Goal: Task Accomplishment & Management: Complete application form

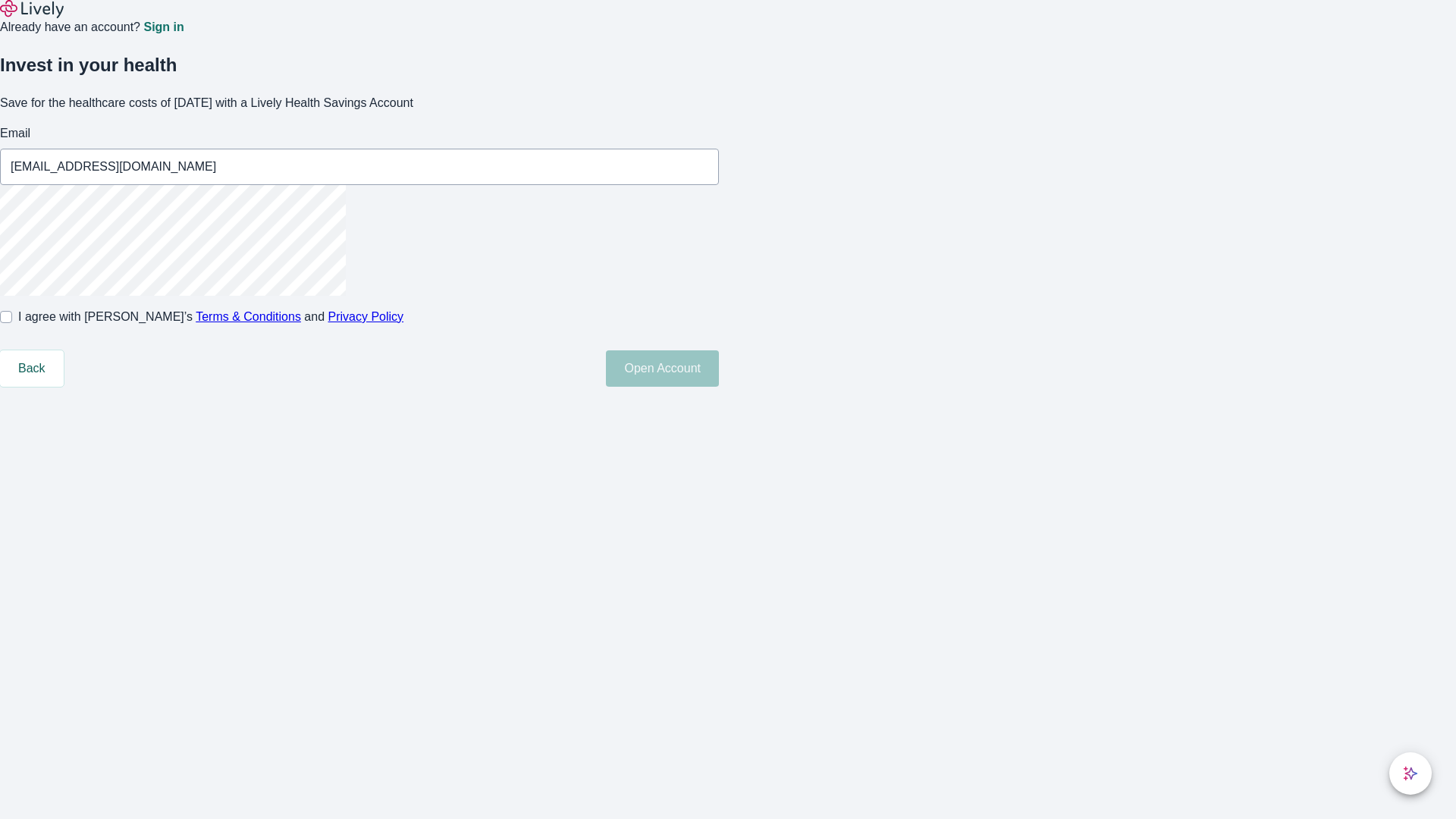
click at [12, 323] on input "I agree with Lively’s Terms & Conditions and Privacy Policy" at bounding box center [5, 317] width 12 height 12
checkbox input "true"
click at [719, 386] on button "Open Account" at bounding box center [663, 368] width 113 height 36
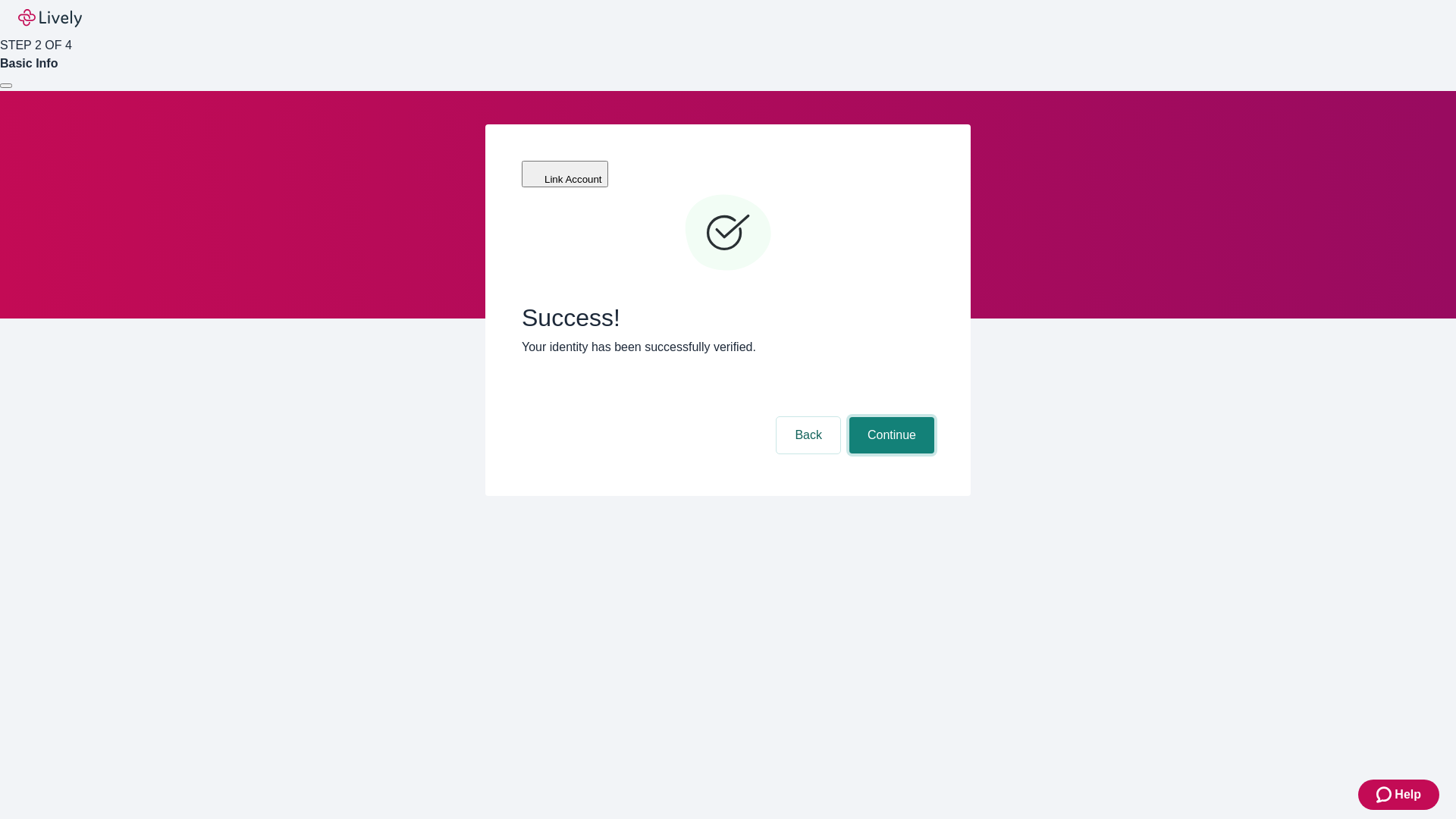
click at [890, 417] on button "Continue" at bounding box center [891, 435] width 85 height 36
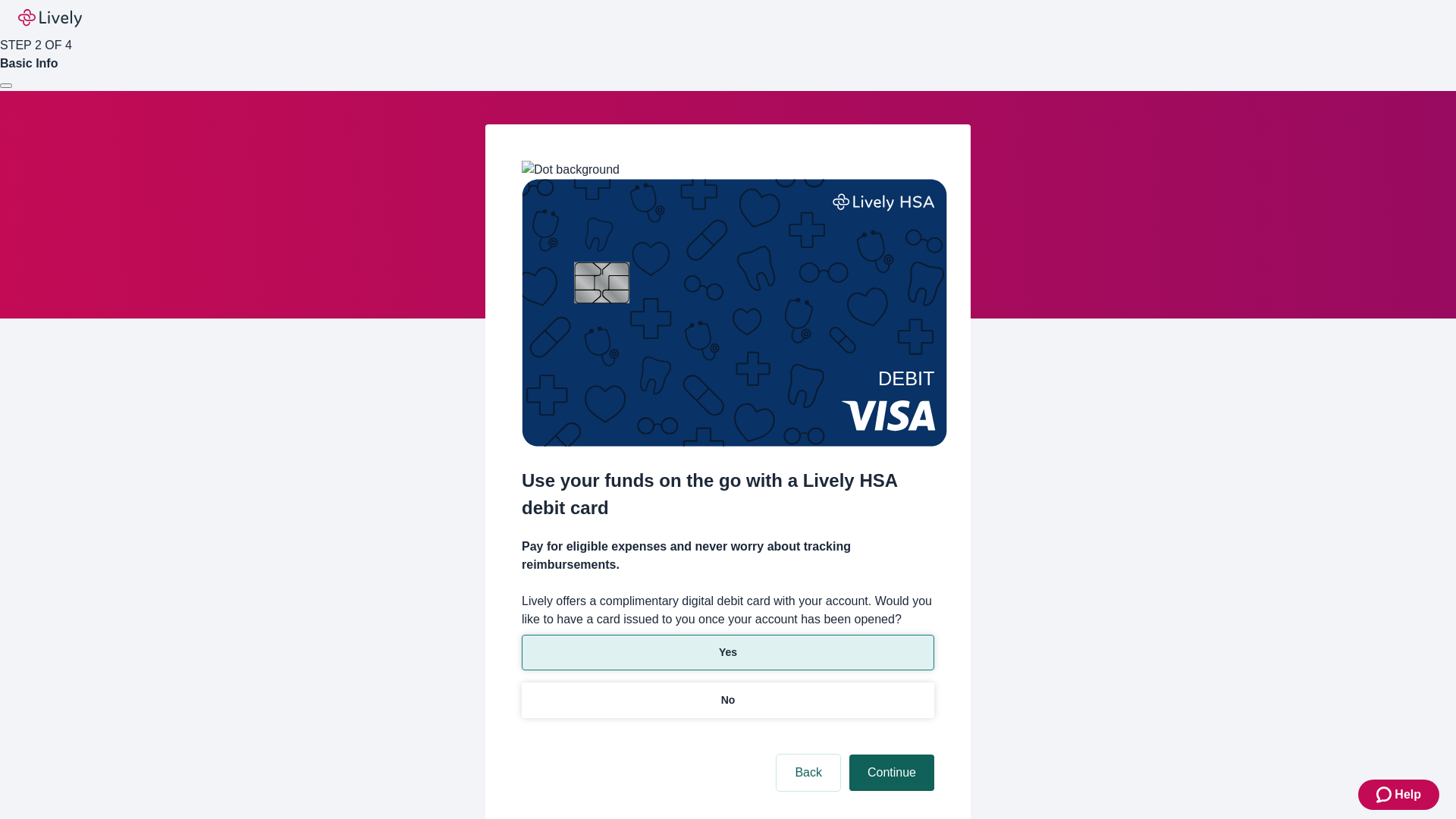
click at [728, 692] on p "No" at bounding box center [728, 700] width 14 height 16
click at [890, 755] on button "Continue" at bounding box center [891, 773] width 85 height 36
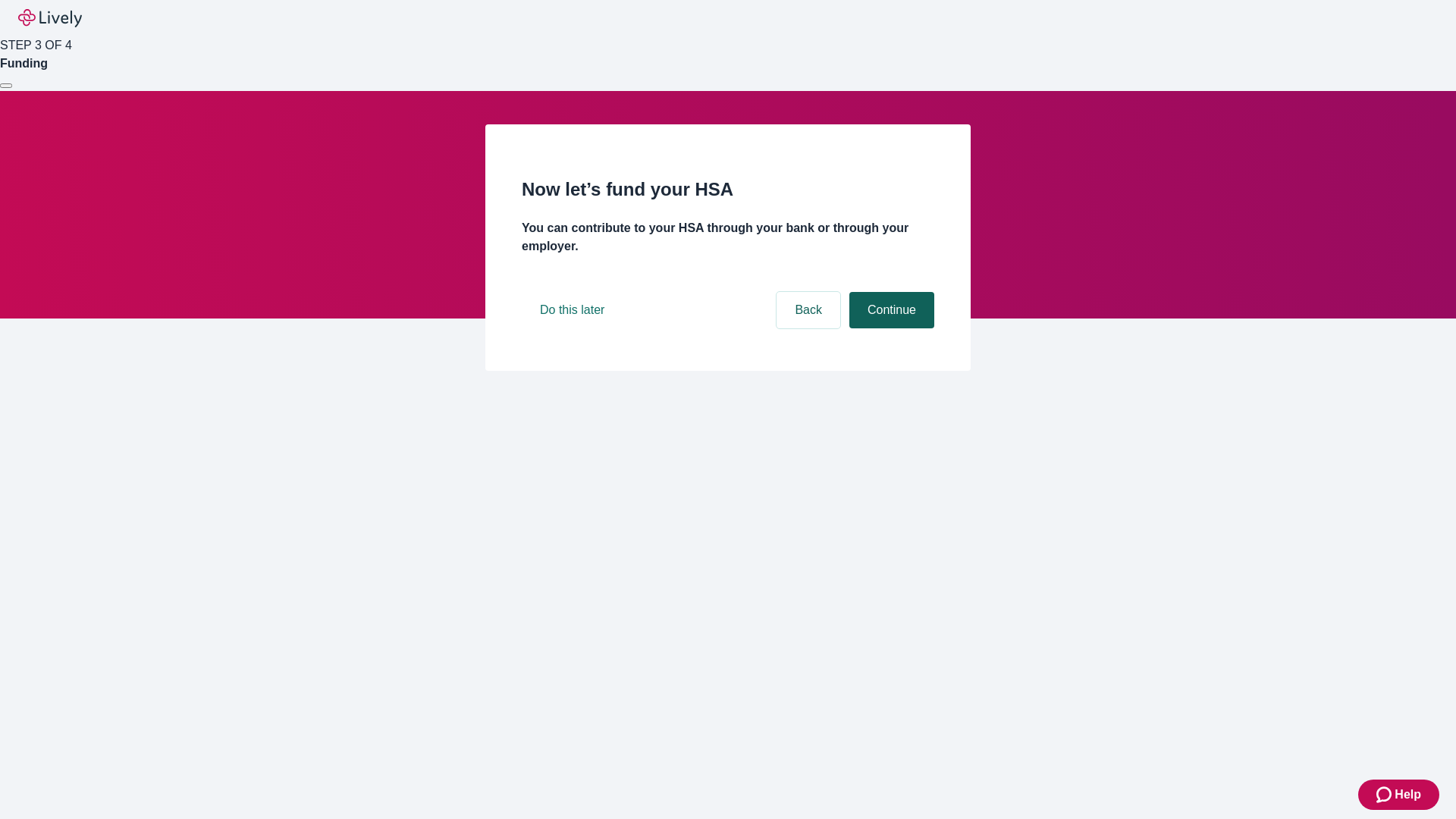
click at [890, 328] on button "Continue" at bounding box center [891, 310] width 85 height 36
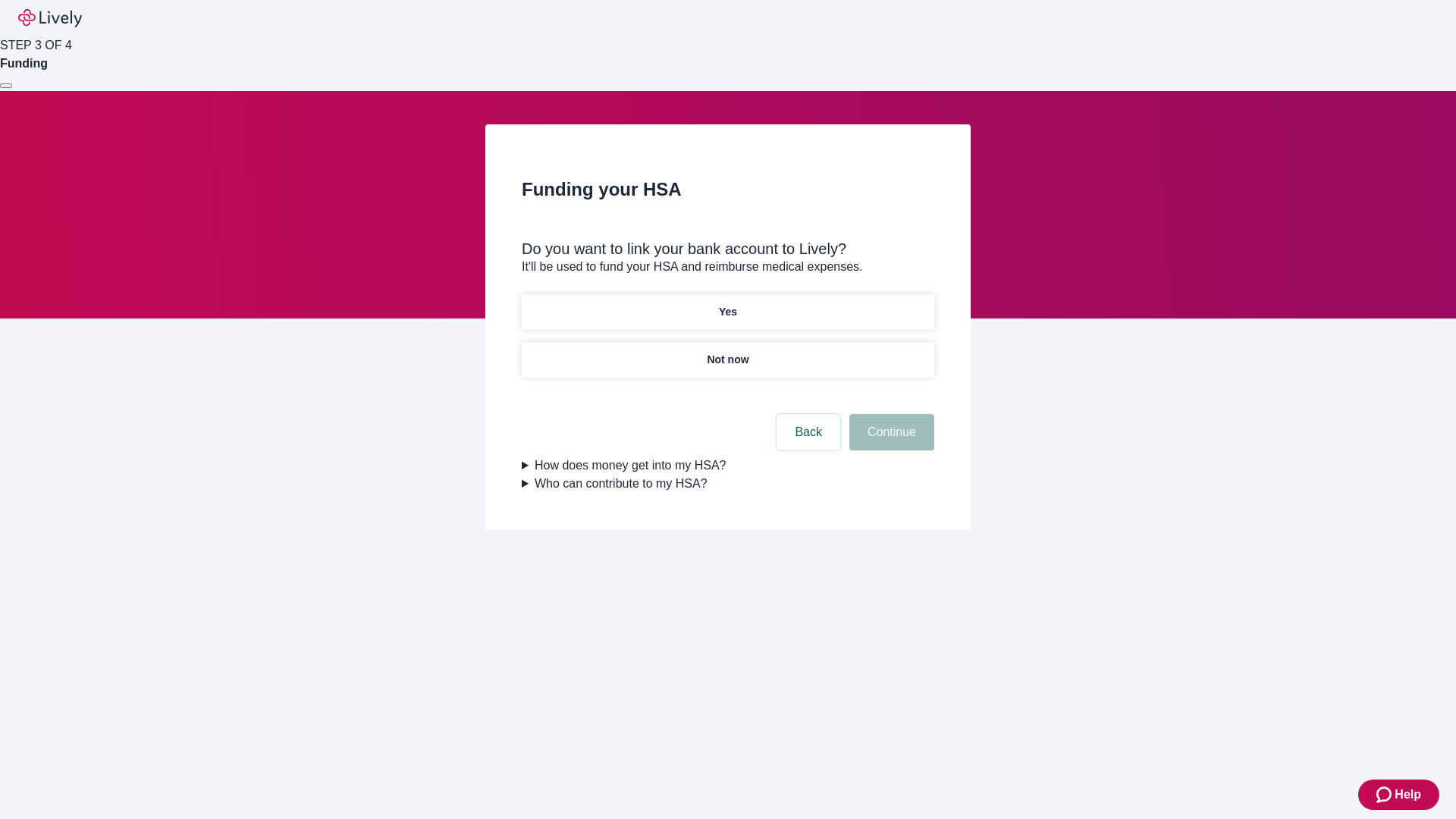
click at [728, 304] on p "Yes" at bounding box center [728, 312] width 18 height 16
click at [890, 414] on button "Continue" at bounding box center [891, 432] width 85 height 36
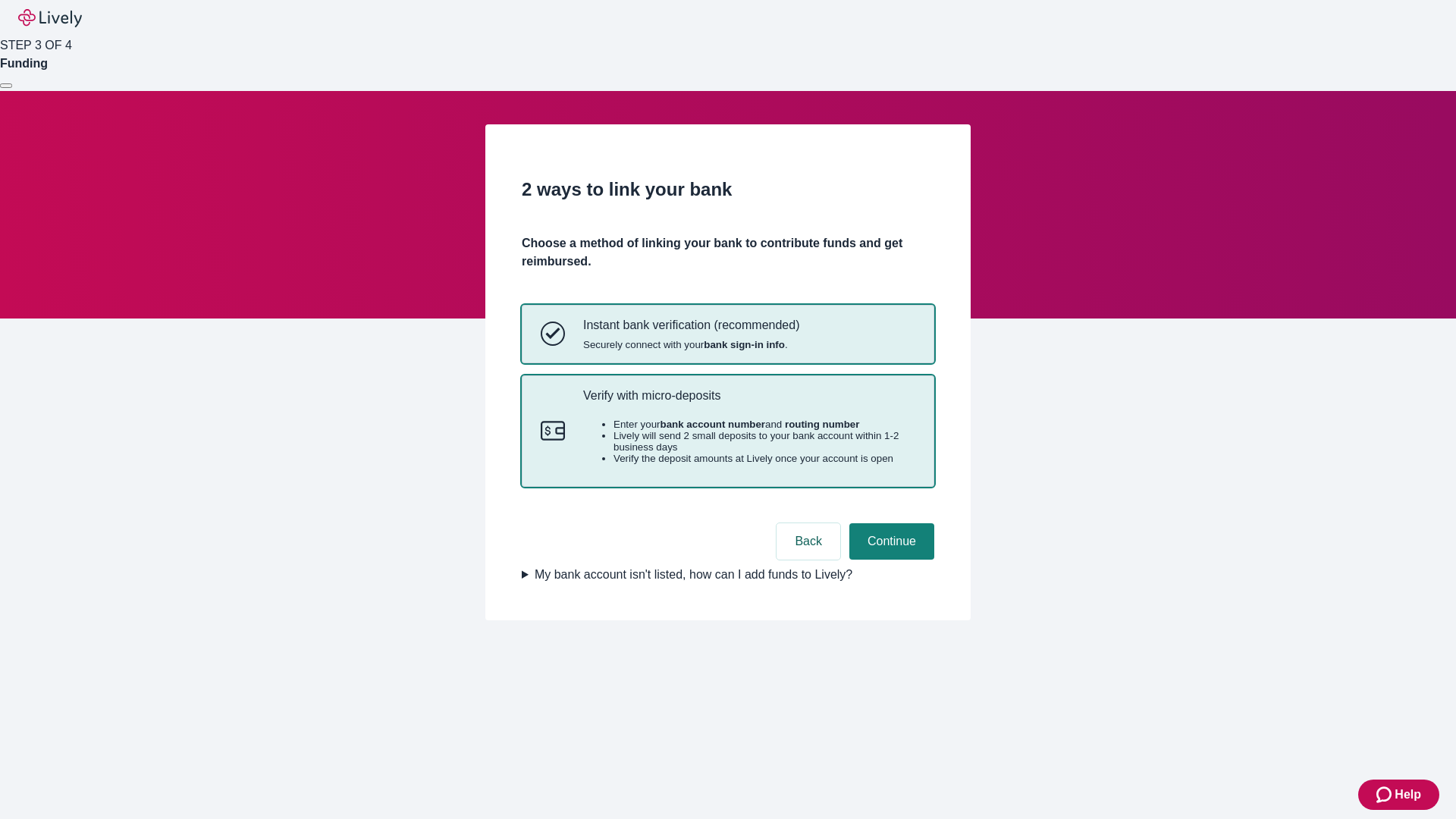
click at [749, 403] on p "Verify with micro-deposits" at bounding box center [750, 395] width 332 height 14
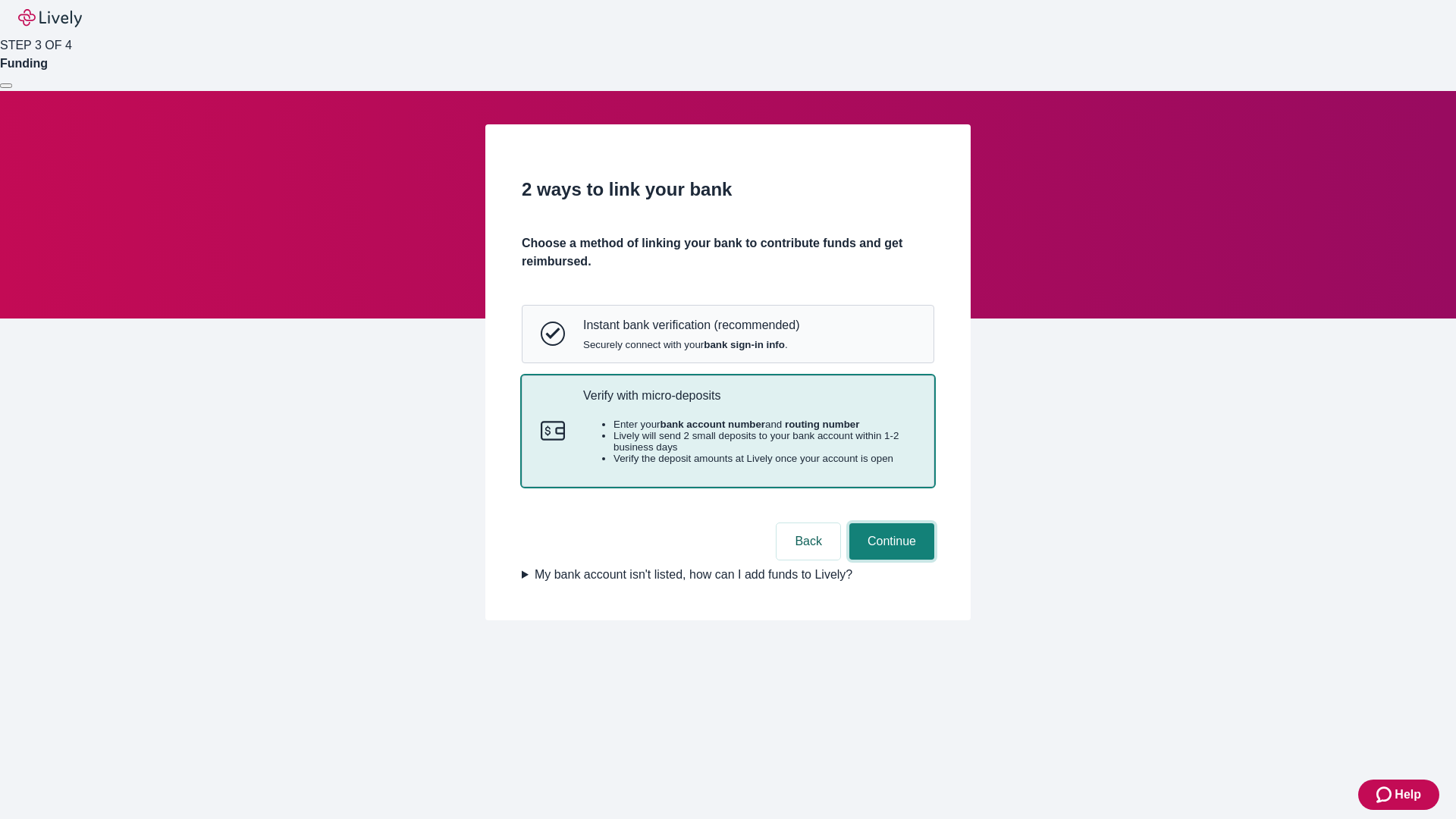
click at [890, 560] on button "Continue" at bounding box center [891, 541] width 85 height 36
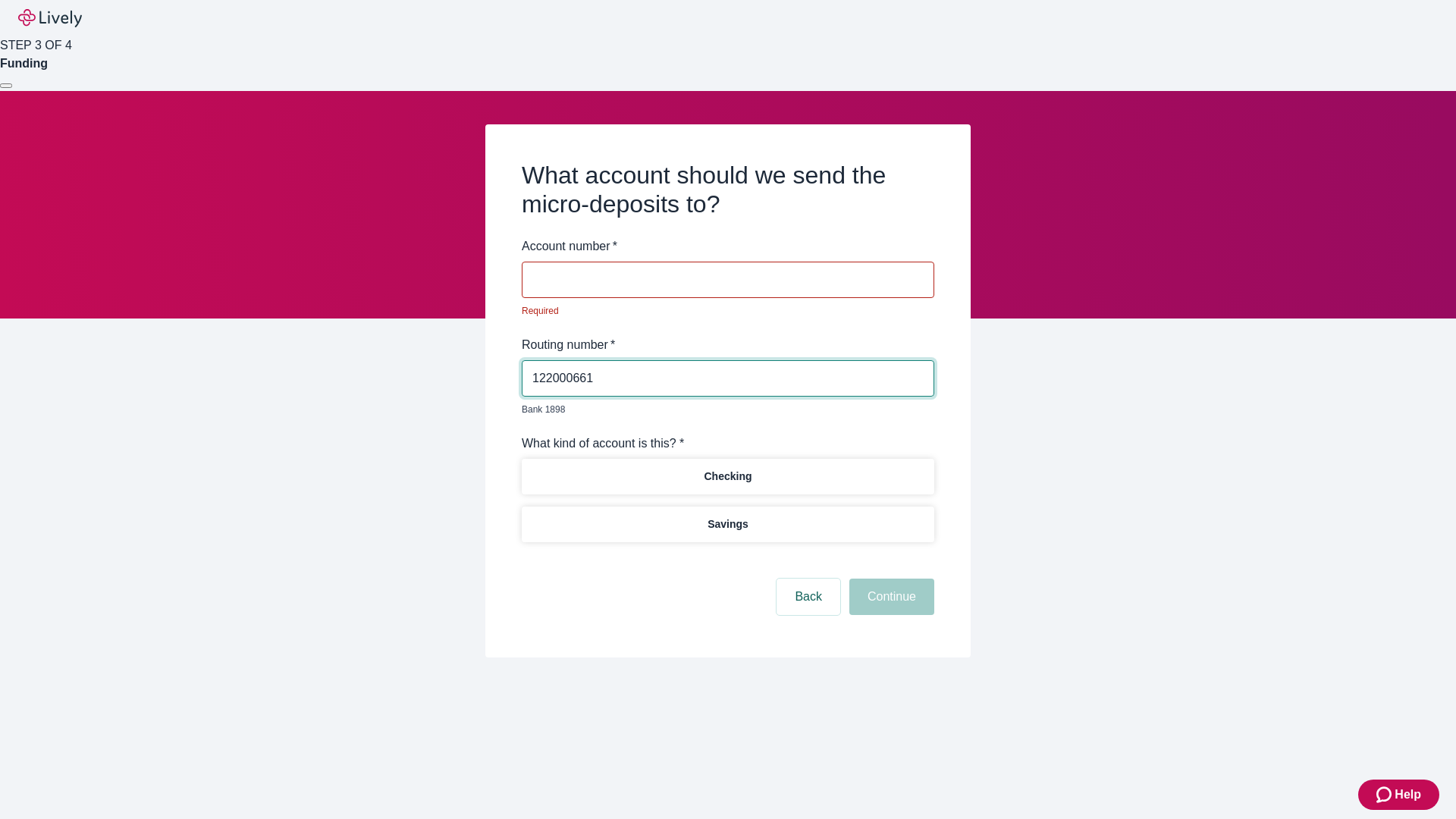
type input "122000661"
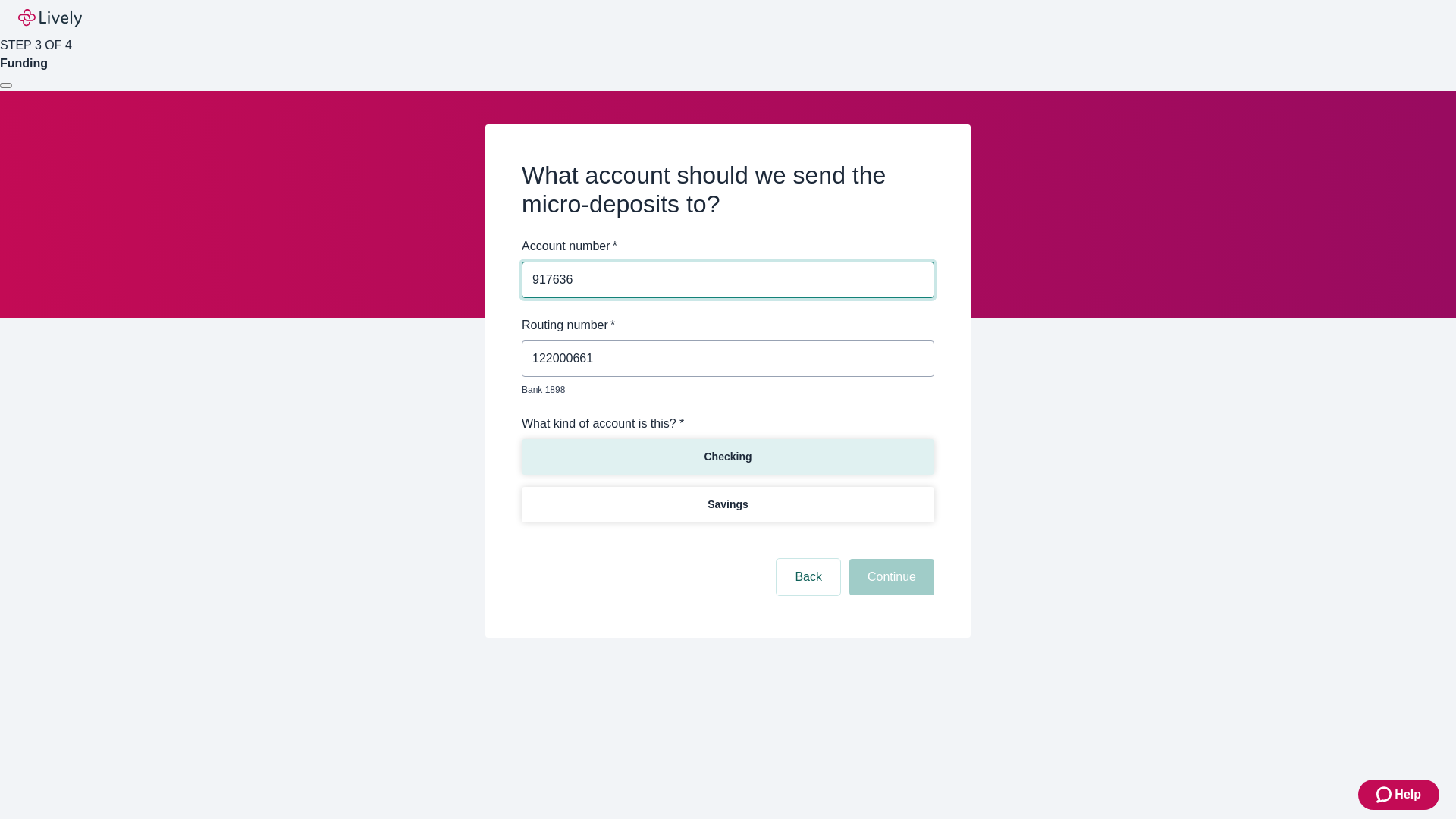
type input "917636"
click at [728, 449] on p "Checking" at bounding box center [728, 457] width 48 height 16
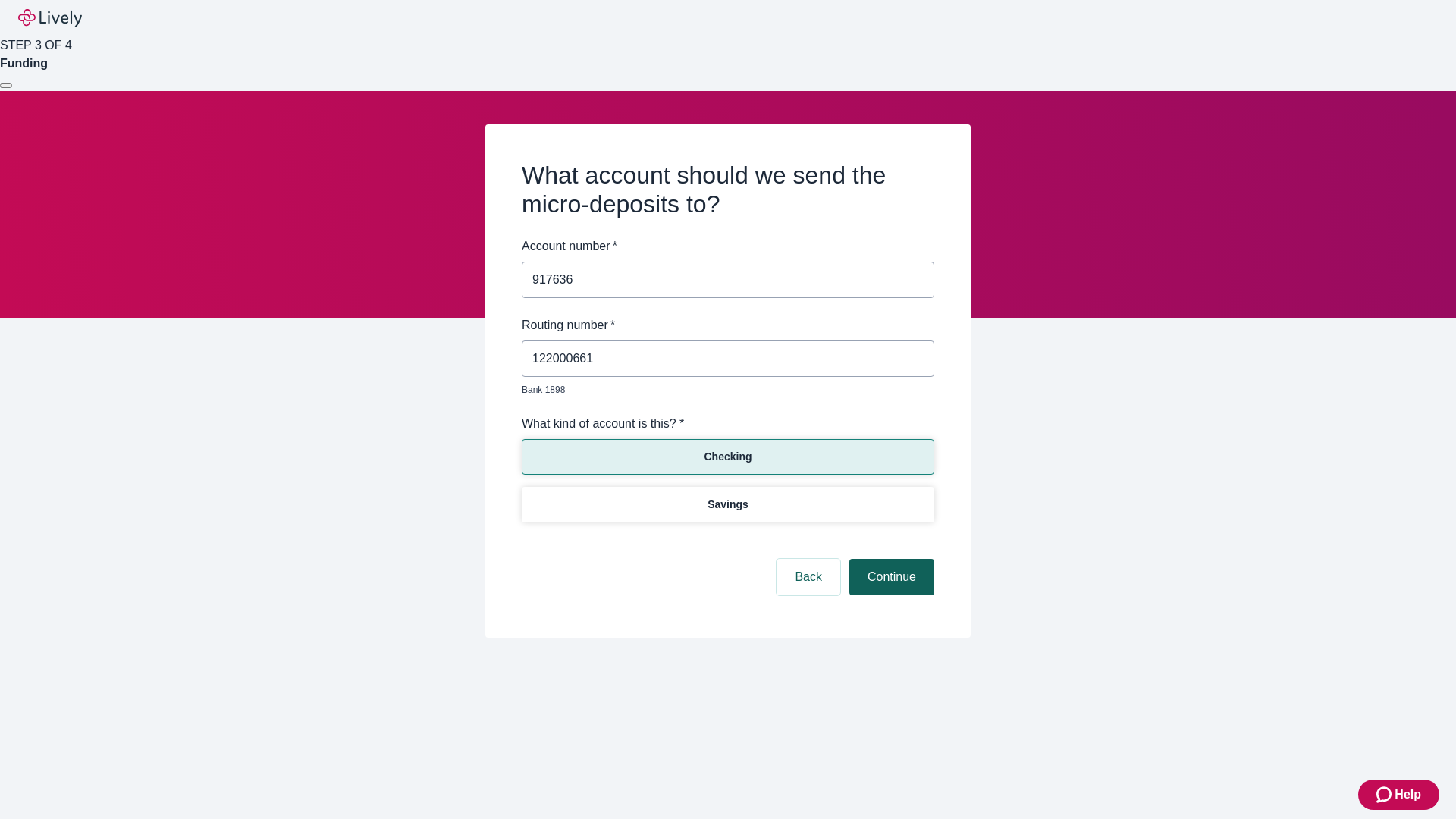
click at [890, 560] on button "Continue" at bounding box center [891, 577] width 85 height 36
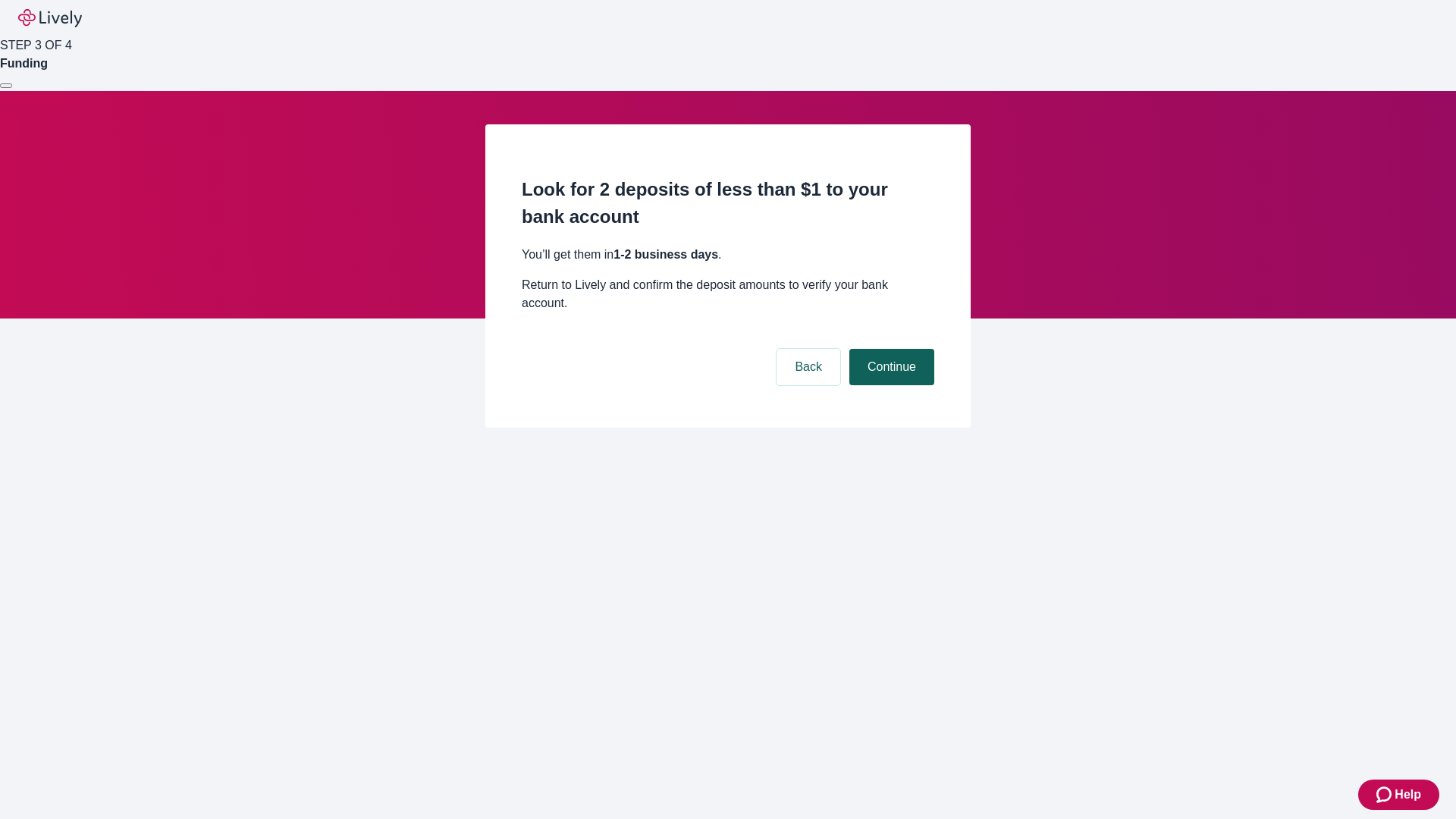
click at [890, 349] on button "Continue" at bounding box center [891, 367] width 85 height 36
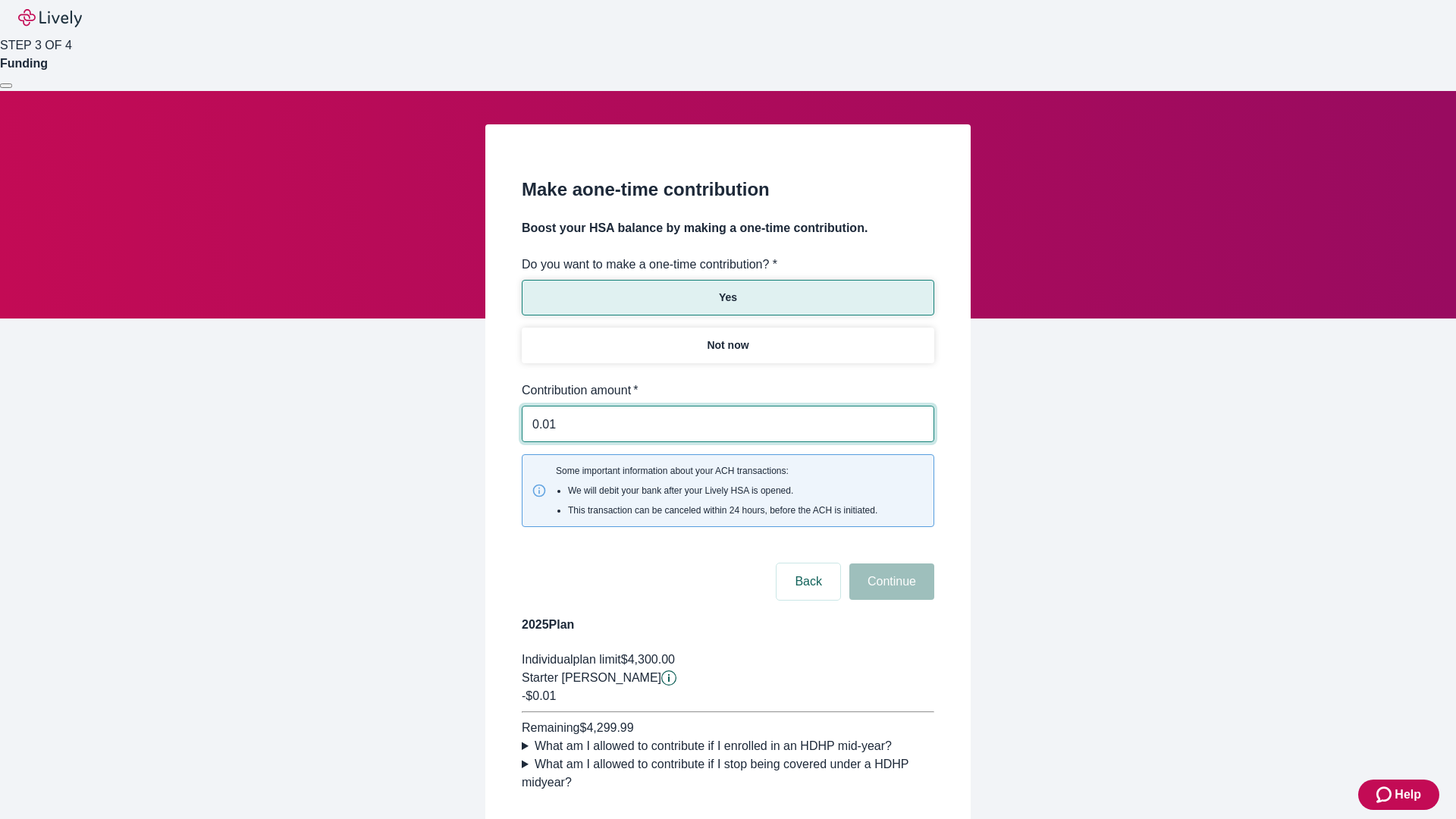
type input "0.01"
click at [890, 564] on button "Continue" at bounding box center [891, 582] width 85 height 36
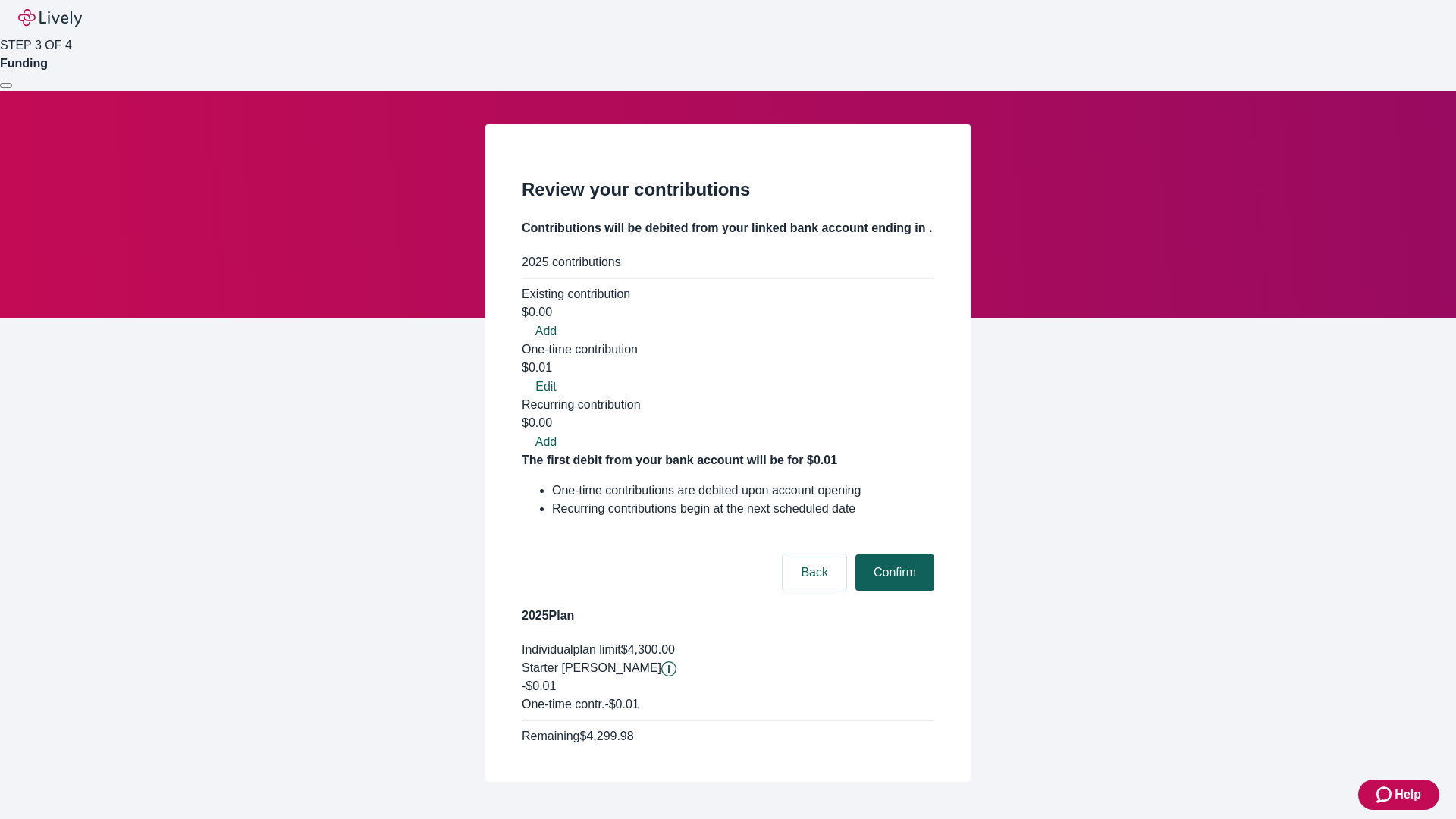
click at [893, 554] on button "Confirm" at bounding box center [895, 572] width 79 height 36
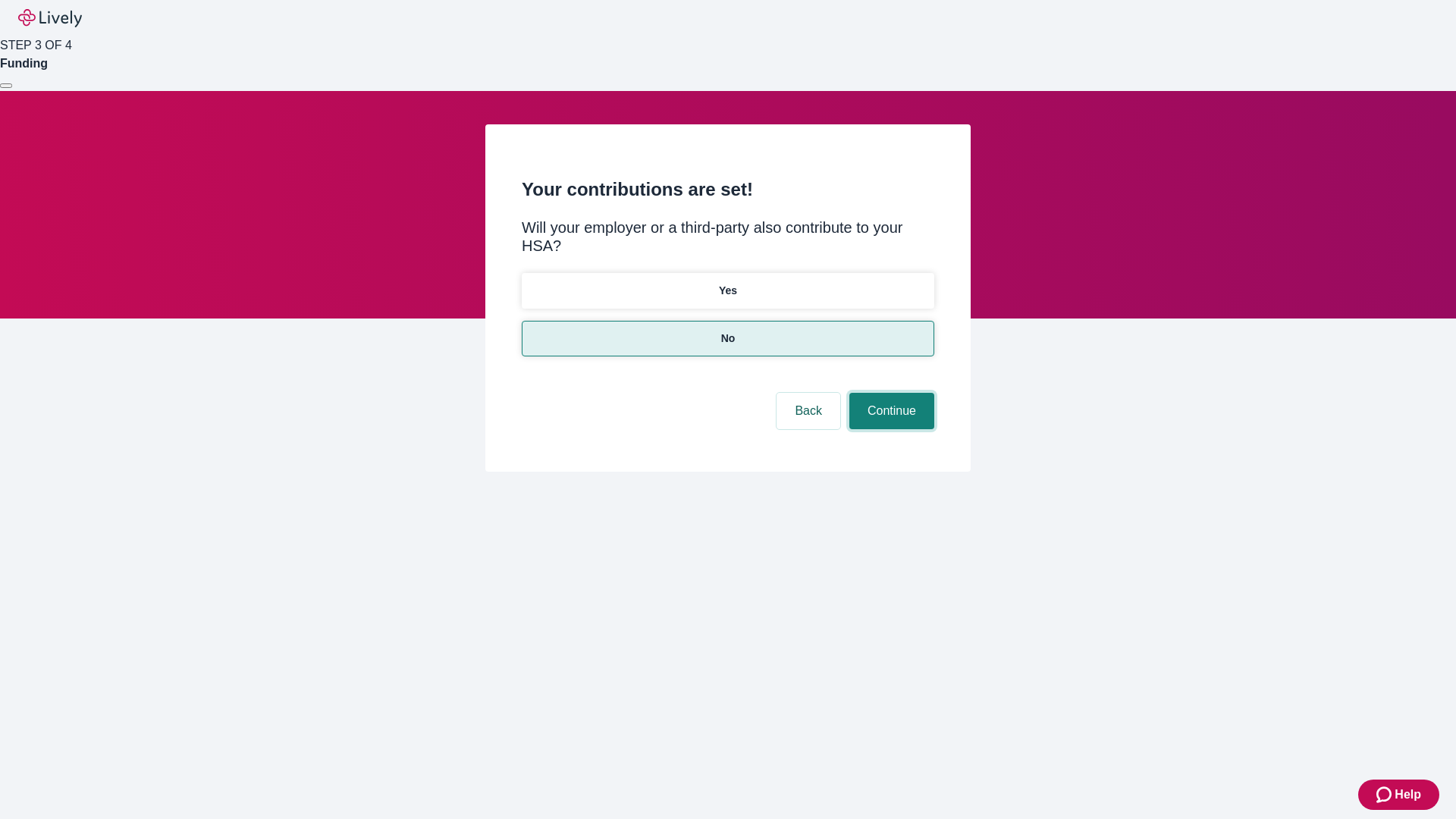
click at [890, 393] on button "Continue" at bounding box center [891, 411] width 85 height 36
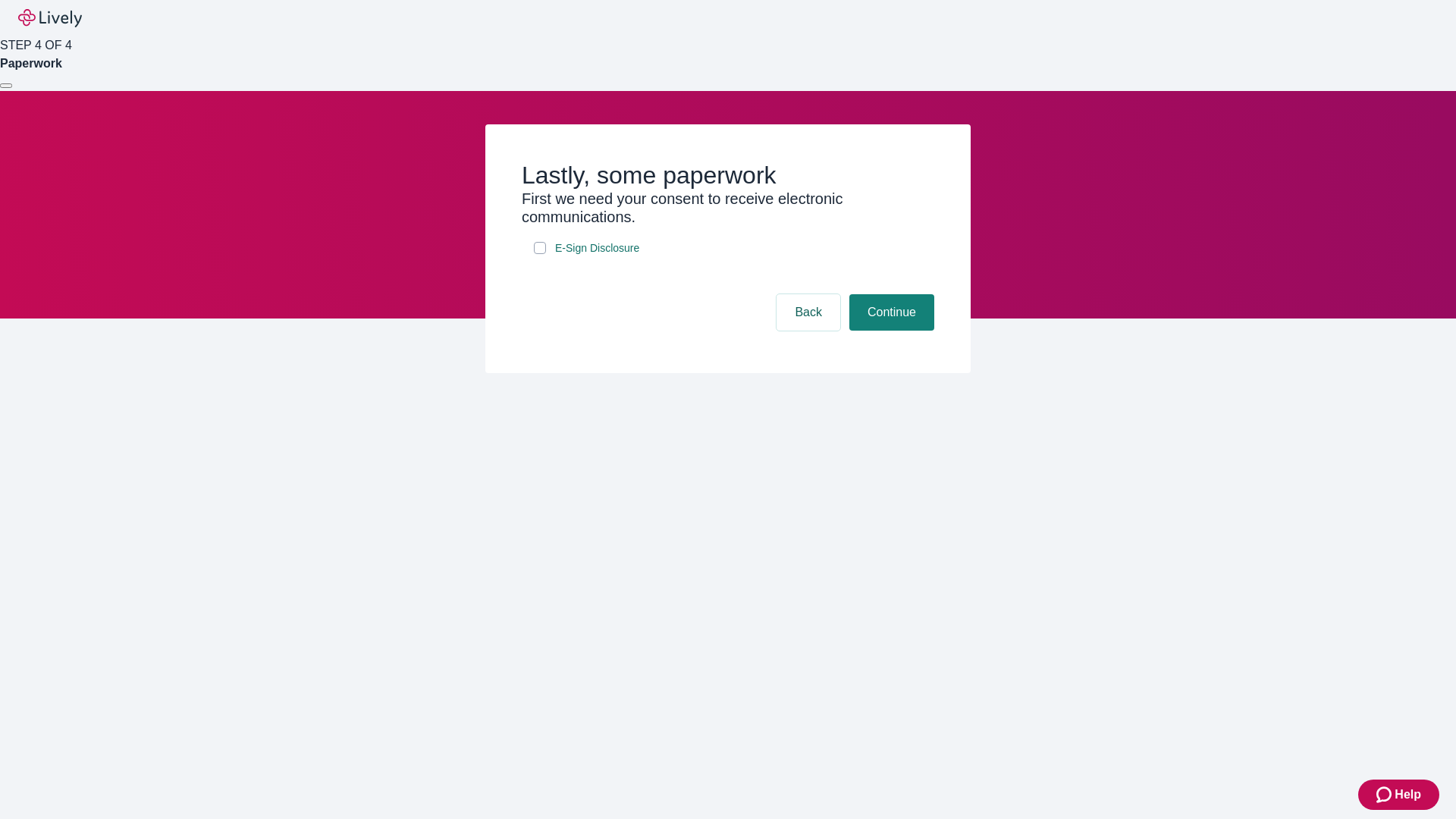
click at [540, 254] on input "E-Sign Disclosure" at bounding box center [539, 248] width 12 height 12
checkbox input "true"
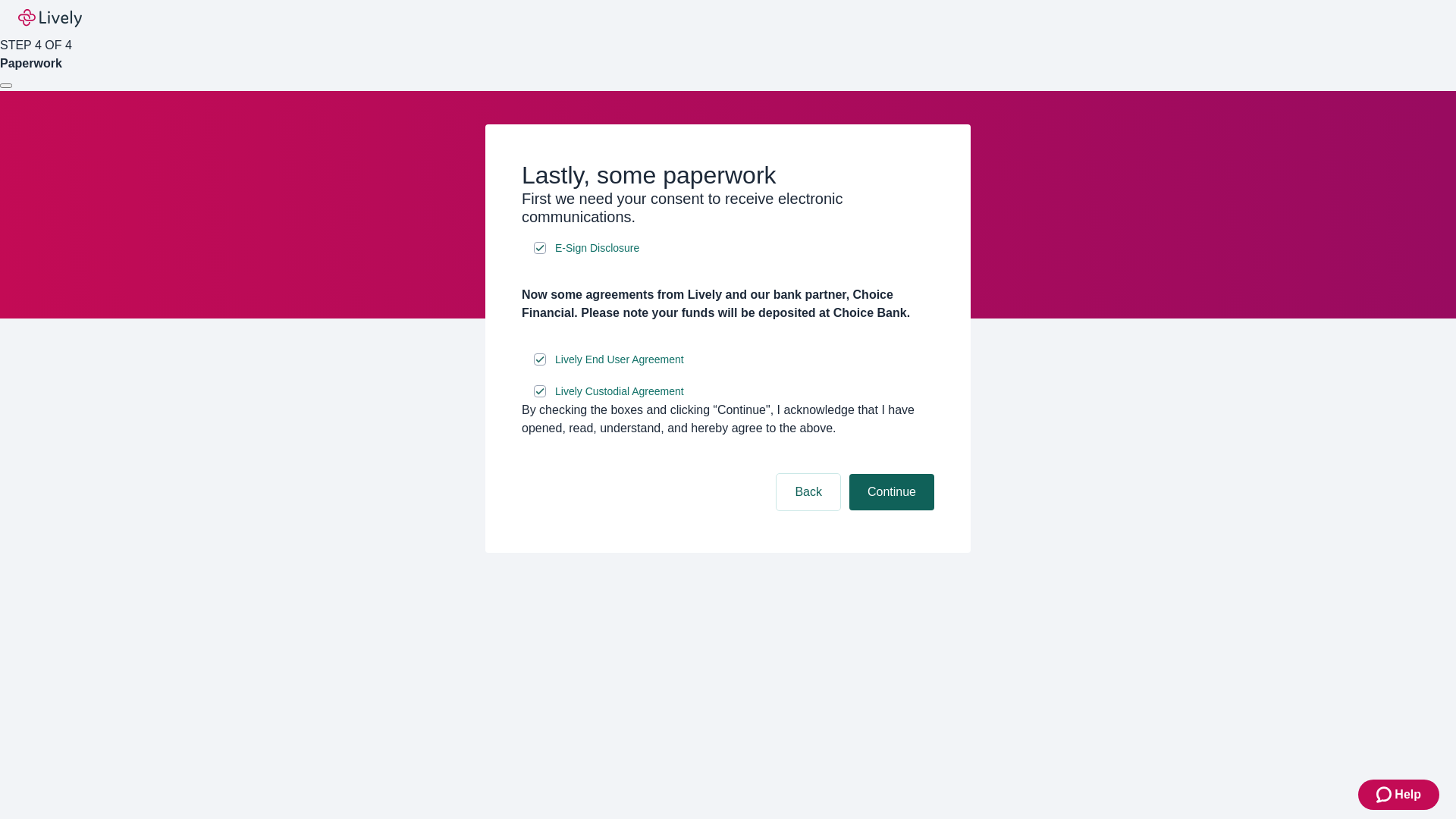
click at [890, 510] on button "Continue" at bounding box center [891, 492] width 85 height 36
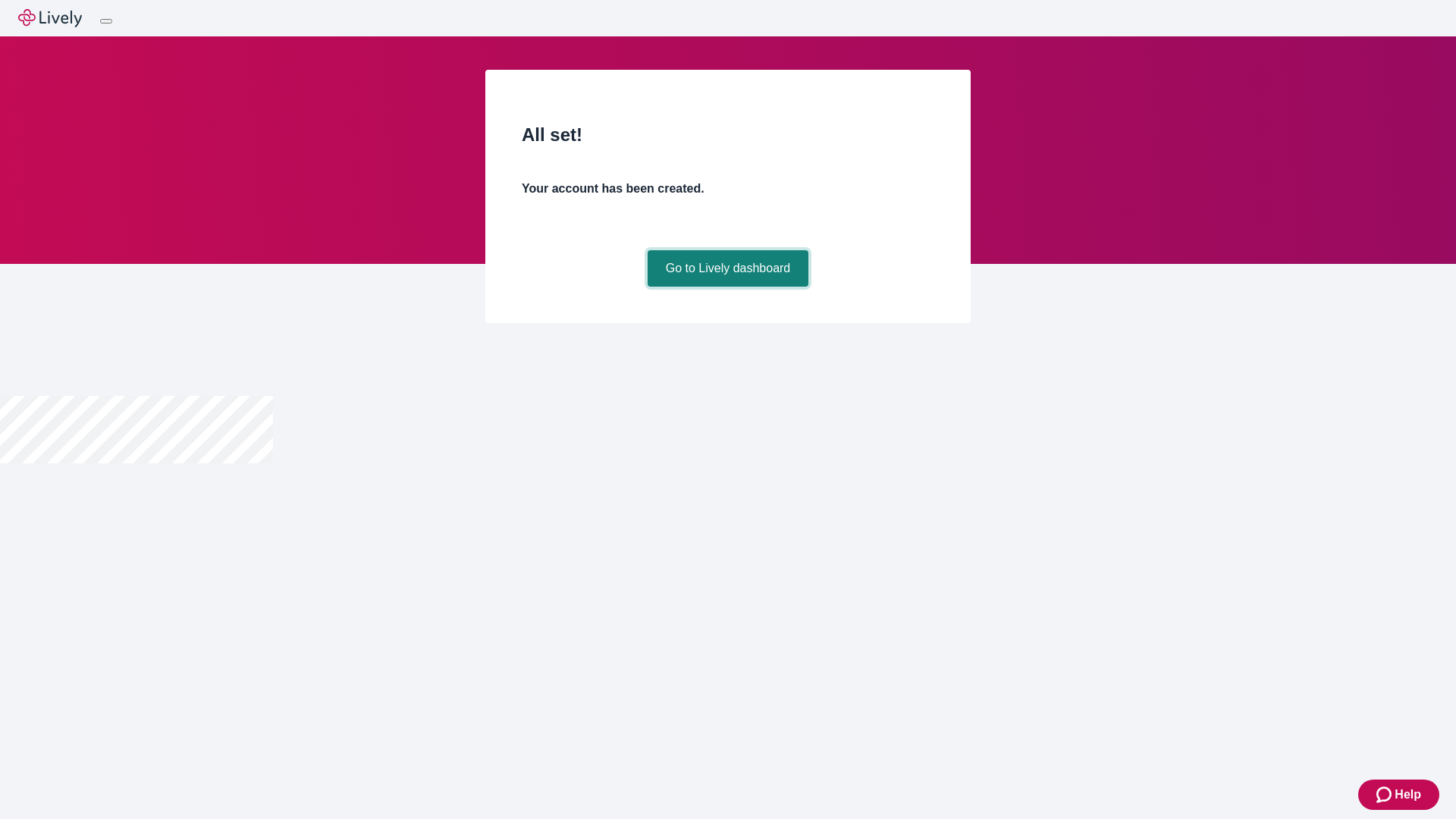
click at [728, 287] on link "Go to Lively dashboard" at bounding box center [728, 268] width 162 height 36
